Goal: Use online tool/utility: Utilize a website feature to perform a specific function

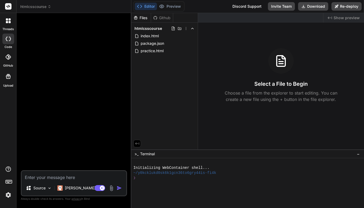
type textarea "x"
click at [155, 51] on span "practice.html" at bounding box center [152, 51] width 24 height 6
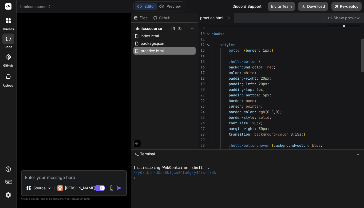
click at [272, 51] on span "}" at bounding box center [272, 50] width 2 height 5
click at [271, 51] on span ";" at bounding box center [270, 50] width 2 height 5
click at [272, 51] on span "button { border: 1px ; }" at bounding box center [242, 51] width 62 height 6
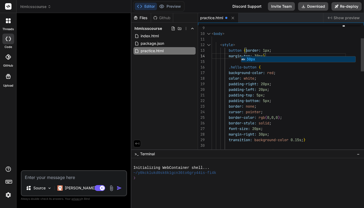
click at [302, 75] on div "background-color: red ;" at bounding box center [278, 73] width 134 height 6
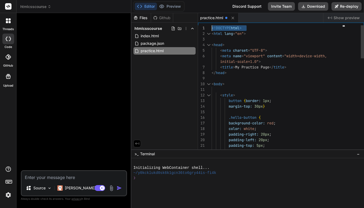
scroll to position [0, 0]
click at [211, 28] on div "10 11 12 13 15 16 17 18 19 20 21 22 14 9 8 7 6 5 4 3 1 2 < body > < style > but…" at bounding box center [281, 88] width 166 height 127
drag, startPoint x: 212, startPoint y: 27, endPoint x: 215, endPoint y: 30, distance: 4.2
click at [212, 27] on span "<" at bounding box center [212, 28] width 2 height 5
click at [215, 28] on span "h" at bounding box center [215, 28] width 2 height 5
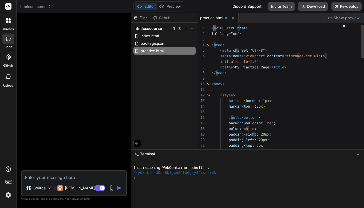
click at [214, 27] on span "< h <! DOCTYPE html >" at bounding box center [229, 28] width 36 height 6
drag, startPoint x: 215, startPoint y: 28, endPoint x: 211, endPoint y: 34, distance: 7.0
click at [211, 34] on div "10 11 12 13 15 16 17 18 19 20 21 14 9 8 7 6 5 4 3 1 2 22 < body > < style > but…" at bounding box center [281, 88] width 166 height 127
click at [260, 29] on div "< <!DOCTYPE html >" at bounding box center [278, 28] width 134 height 6
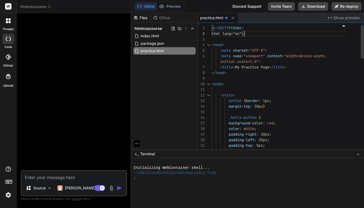
scroll to position [0, 0]
click at [212, 28] on span "< <!DOCTYPE html >" at bounding box center [227, 28] width 32 height 6
drag, startPoint x: 212, startPoint y: 29, endPoint x: 211, endPoint y: 33, distance: 4.2
click at [211, 33] on div "10 11 12 13 15 16 17 18 19 20 21 14 9 8 7 6 5 4 3 1 2 22 < body > < style > but…" at bounding box center [281, 88] width 166 height 127
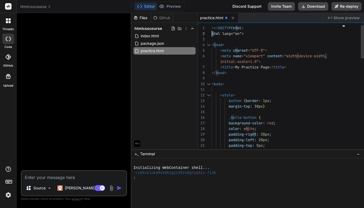
click at [214, 29] on span "<!DOCTYPE" at bounding box center [223, 28] width 19 height 5
click at [214, 28] on span "<!DOCTYPE" at bounding box center [223, 28] width 19 height 5
click at [214, 27] on span "<!DOCTYPE" at bounding box center [223, 28] width 19 height 5
click at [211, 34] on span "html lang="en"" at bounding box center [226, 33] width 30 height 5
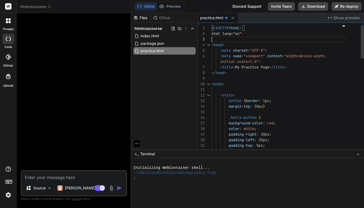
scroll to position [11, 0]
click at [211, 34] on div "2" at bounding box center [205, 34] width 14 height 6
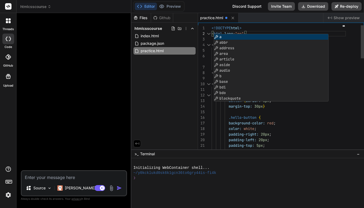
click at [341, 62] on div "initial-scale=1.0" >" at bounding box center [278, 62] width 134 height 6
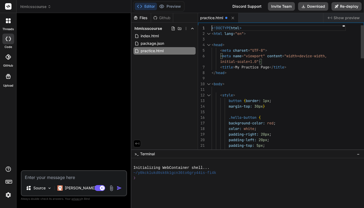
scroll to position [0, 0]
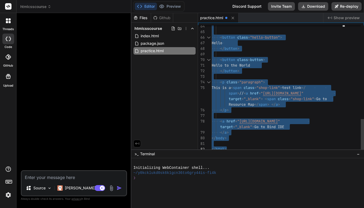
drag, startPoint x: 212, startPoint y: 28, endPoint x: 281, endPoint y: 164, distance: 152.8
click at [295, 58] on div "< button class = button >" at bounding box center [278, 60] width 134 height 6
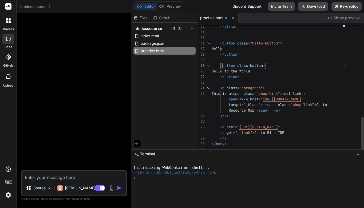
click at [251, 65] on span "button" at bounding box center [256, 65] width 13 height 5
click at [265, 66] on span "button" at bounding box center [258, 65] width 13 height 5
click at [265, 65] on span "button" at bounding box center [258, 65] width 13 height 5
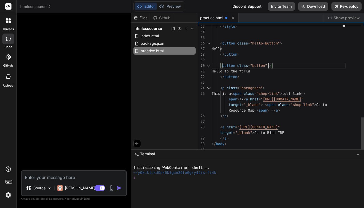
click at [294, 75] on div "</ button >" at bounding box center [278, 77] width 134 height 6
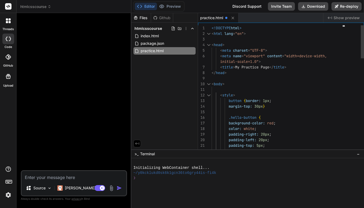
click at [211, 28] on div "1" at bounding box center [205, 28] width 14 height 6
click at [211, 29] on span "<!DOCTYPE" at bounding box center [220, 28] width 19 height 5
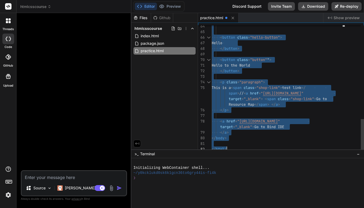
drag, startPoint x: 212, startPoint y: 27, endPoint x: 274, endPoint y: 162, distance: 148.1
click at [274, 162] on div "Files Github htmlcsscourse index.html package.json practice.html practice.html …" at bounding box center [247, 110] width 232 height 195
click at [306, 67] on div "Hello to the World" at bounding box center [278, 66] width 134 height 6
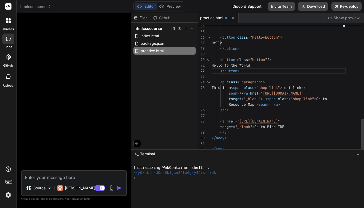
scroll to position [11, 0]
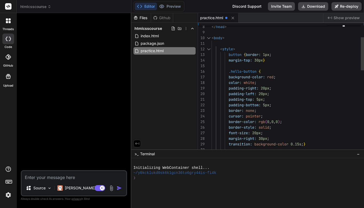
click at [265, 61] on span "}" at bounding box center [264, 60] width 2 height 5
click at [263, 61] on span "30px" at bounding box center [258, 60] width 9 height 5
click at [263, 62] on span "30px" at bounding box center [258, 60] width 9 height 5
click at [263, 61] on span "30px" at bounding box center [258, 60] width 9 height 5
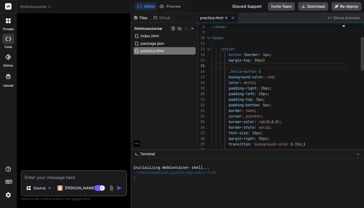
click at [263, 61] on span "30px" at bounding box center [258, 60] width 9 height 5
click at [272, 59] on div "margin-top: 30px }" at bounding box center [278, 61] width 134 height 6
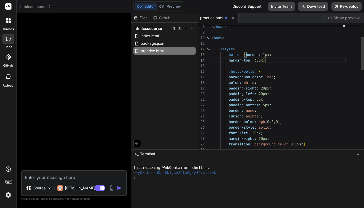
click at [298, 79] on div "background-color: red ;" at bounding box center [278, 77] width 134 height 6
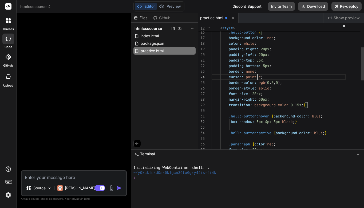
click at [258, 72] on div "border: none ;" at bounding box center [278, 72] width 134 height 6
click at [257, 70] on div "border: none ;" at bounding box center [278, 72] width 134 height 6
drag, startPoint x: 257, startPoint y: 70, endPoint x: 225, endPoint y: 71, distance: 32.0
click at [225, 71] on div "border: none ;" at bounding box center [278, 72] width 134 height 6
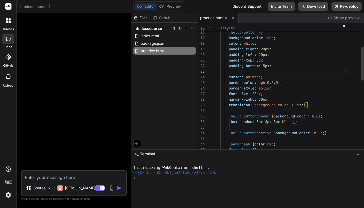
scroll to position [11, 0]
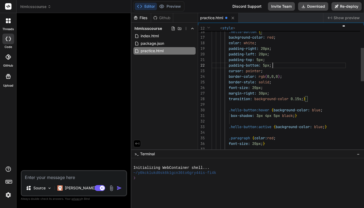
click at [308, 76] on div "border-color: rgb ( 0 , 0 , 0 ) ;" at bounding box center [278, 77] width 134 height 6
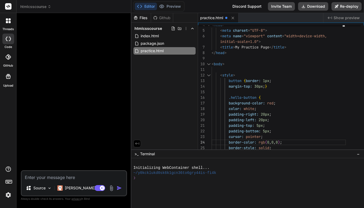
click at [287, 52] on div "</ head >" at bounding box center [278, 53] width 134 height 6
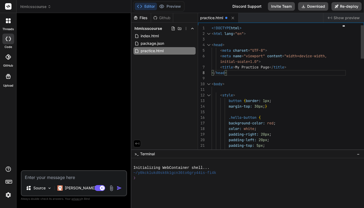
click at [211, 27] on span "<!DOCTYPE" at bounding box center [220, 28] width 19 height 5
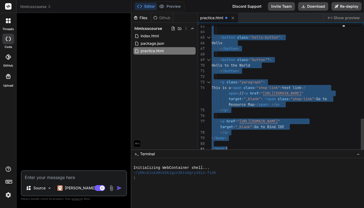
drag, startPoint x: 211, startPoint y: 27, endPoint x: 293, endPoint y: 157, distance: 153.2
click at [293, 157] on div "Files Github htmlcsscourse index.html package.json practice.html practice.html …" at bounding box center [247, 110] width 232 height 195
click at [330, 134] on div "</ a >" at bounding box center [278, 133] width 134 height 6
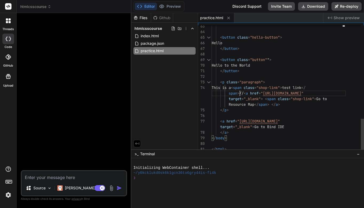
scroll to position [28, 0]
drag, startPoint x: 240, startPoint y: 93, endPoint x: 244, endPoint y: 93, distance: 4.0
click at [243, 93] on span "//" at bounding box center [241, 93] width 4 height 5
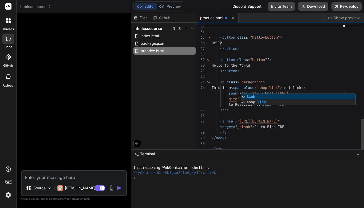
click at [336, 146] on div at bounding box center [278, 144] width 134 height 6
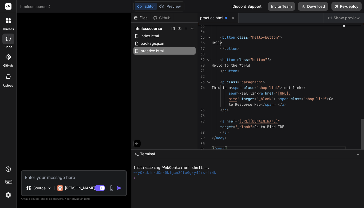
click at [239, 94] on span ">" at bounding box center [238, 93] width 2 height 5
click at [240, 92] on span "Real link" at bounding box center [248, 93] width 19 height 5
click at [341, 143] on div at bounding box center [278, 144] width 134 height 6
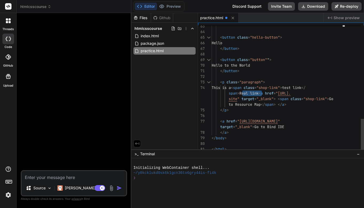
drag, startPoint x: 242, startPoint y: 93, endPoint x: 261, endPoint y: 93, distance: 19.5
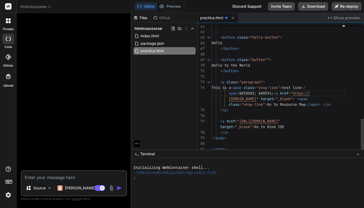
click at [332, 119] on div "< a href = " [URL][DOMAIN_NAME] "" at bounding box center [278, 122] width 134 height 6
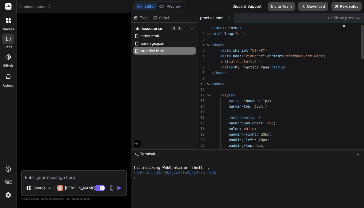
click at [211, 29] on span "<!DOCTYPE" at bounding box center [220, 28] width 19 height 5
click at [211, 28] on span "<!DOCTYPE" at bounding box center [220, 28] width 19 height 5
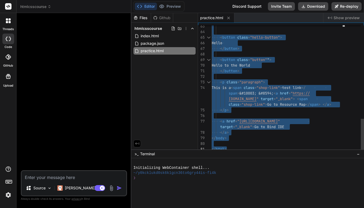
drag, startPoint x: 212, startPoint y: 27, endPoint x: 274, endPoint y: 164, distance: 150.8
type textarea "<a href="[URL][DOMAIN_NAME]" target="_blank"> Go to Bind IDE </a> </body> </htm…"
click at [333, 141] on div at bounding box center [278, 144] width 134 height 6
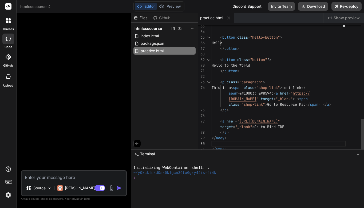
scroll to position [22, 0]
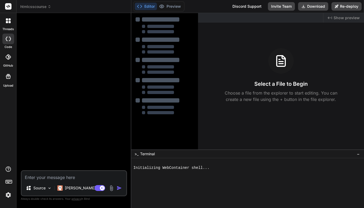
type textarea "x"
